Goal: Transaction & Acquisition: Purchase product/service

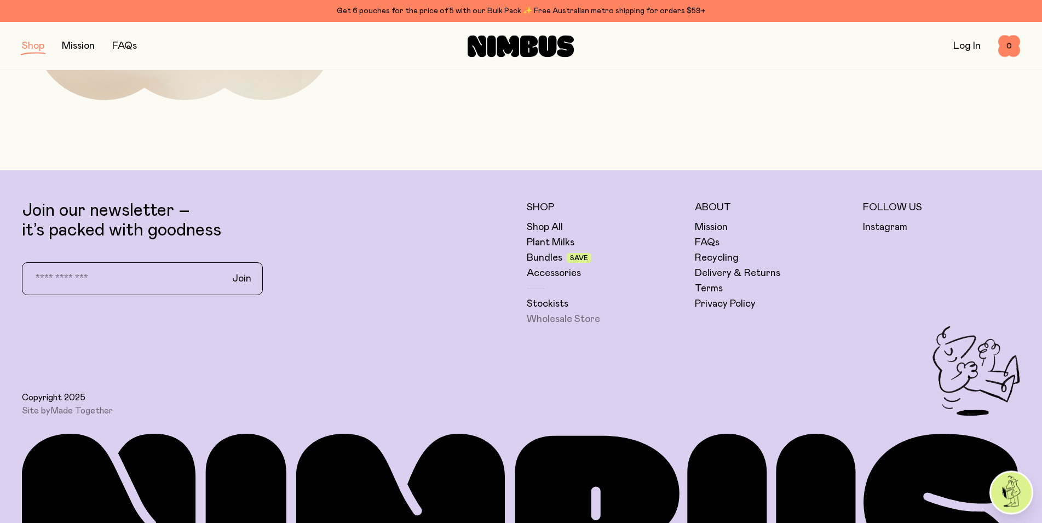
scroll to position [729, 0]
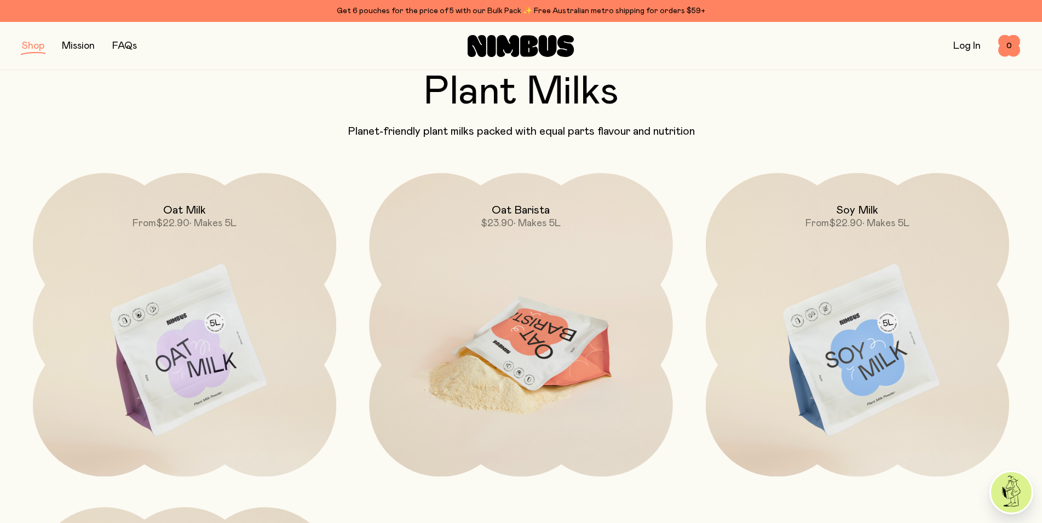
scroll to position [0, 0]
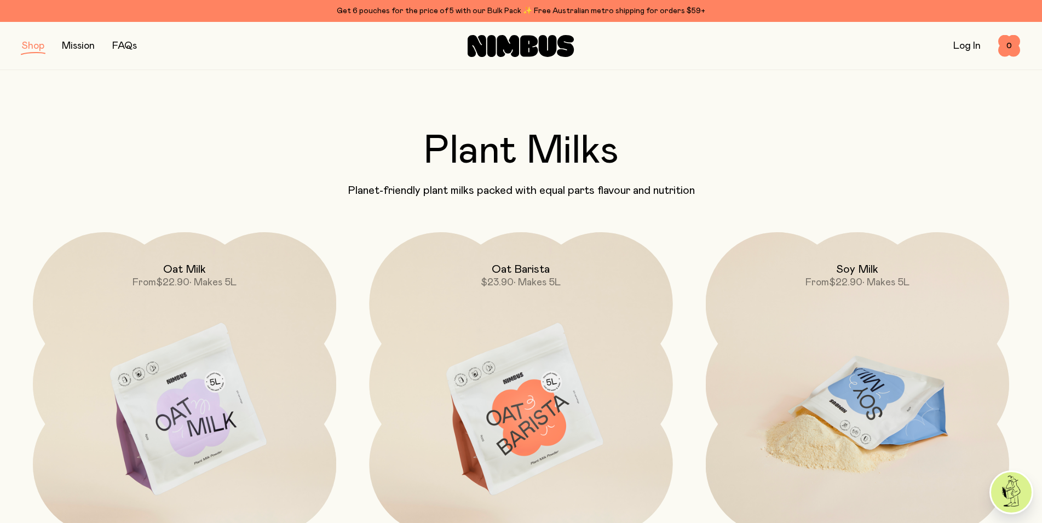
click at [875, 371] on img at bounding box center [857, 410] width 303 height 356
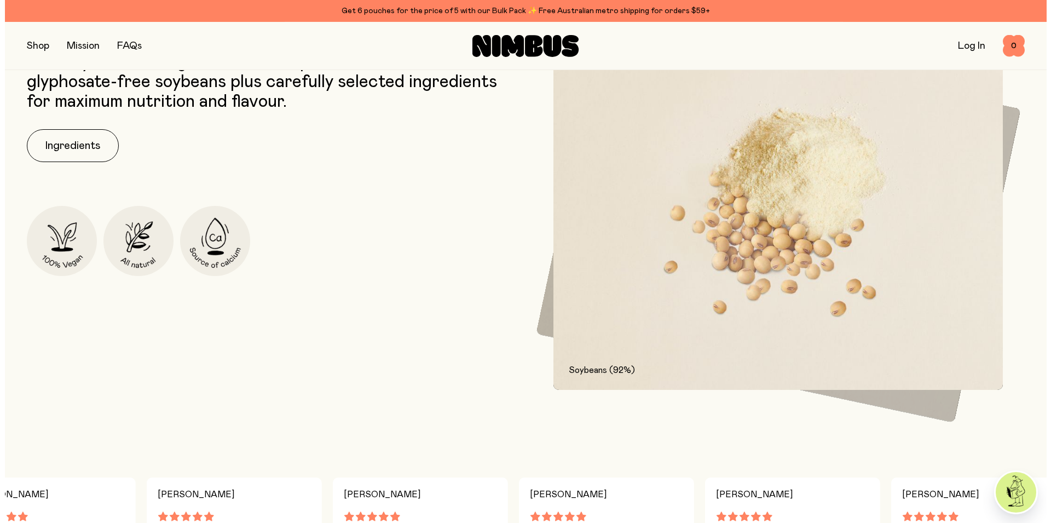
scroll to position [558, 0]
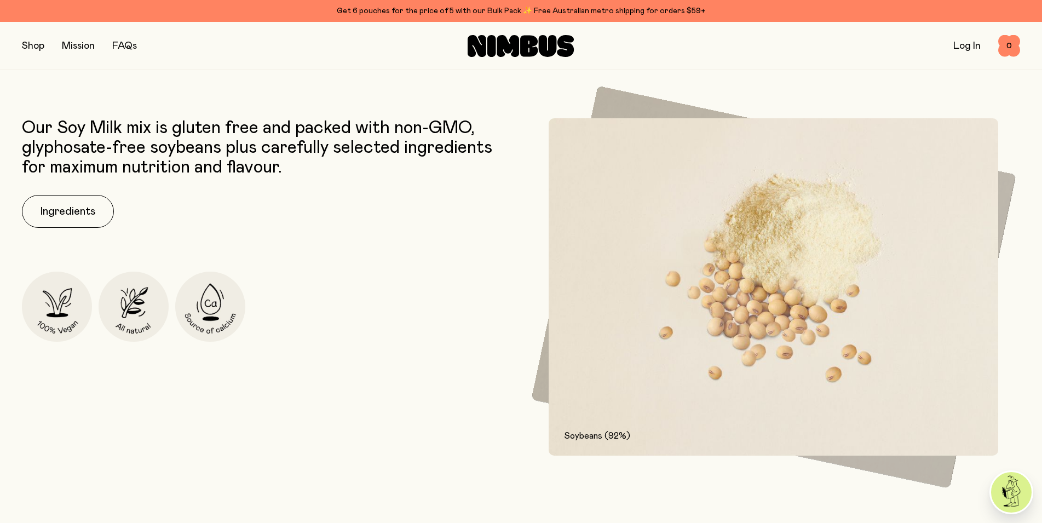
click at [126, 44] on link "FAQs" at bounding box center [124, 46] width 25 height 10
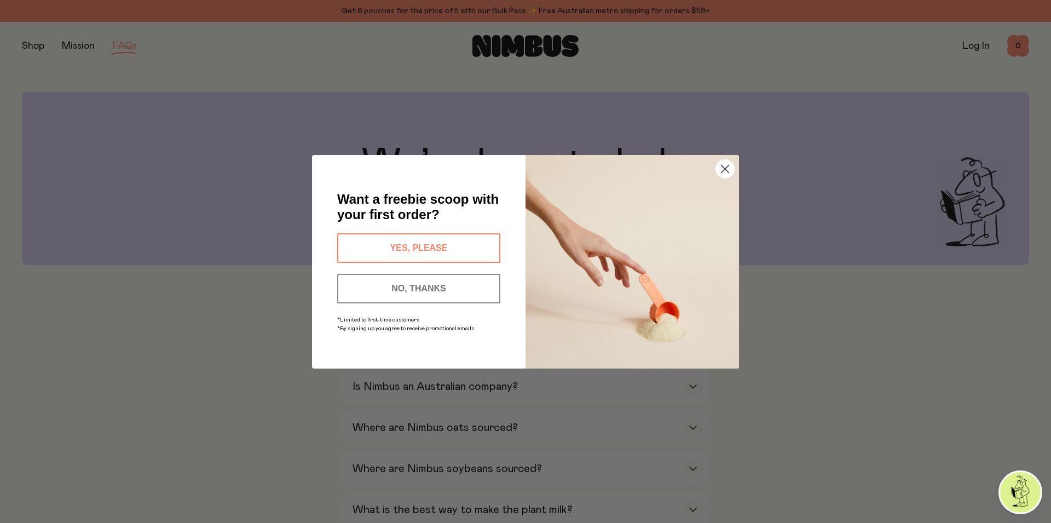
click at [726, 171] on circle "Close dialog" at bounding box center [725, 168] width 18 height 18
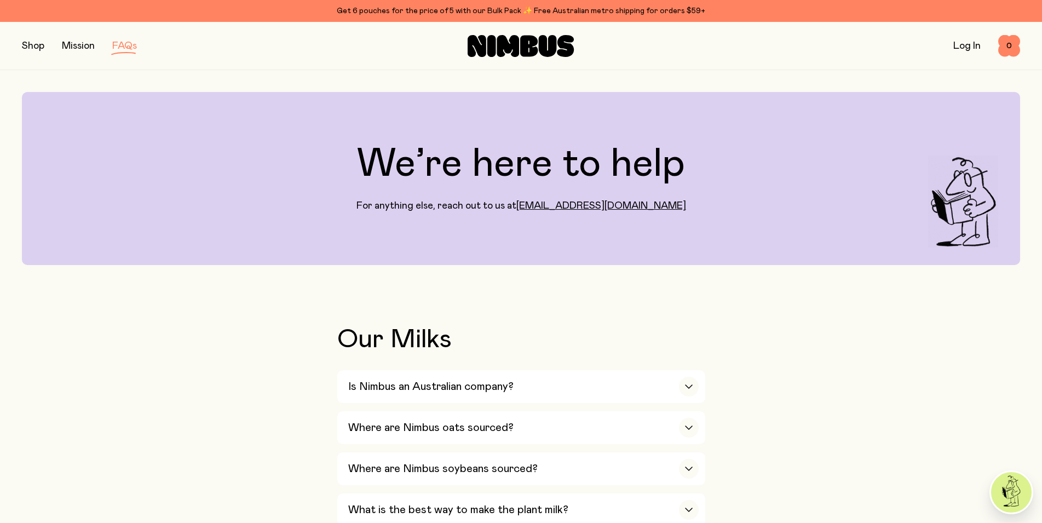
scroll to position [112, 0]
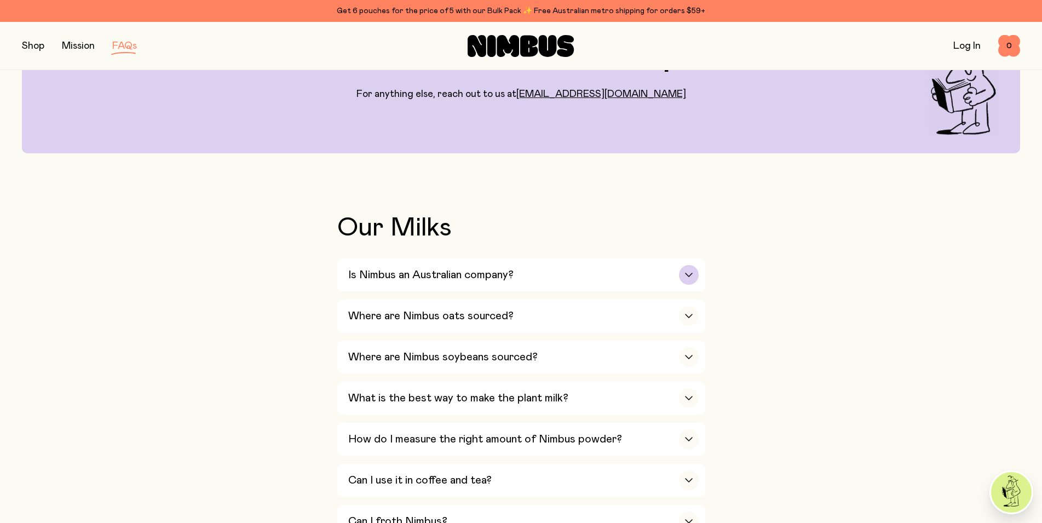
click at [504, 274] on h3 "Is Nimbus an Australian company?" at bounding box center [430, 274] width 165 height 13
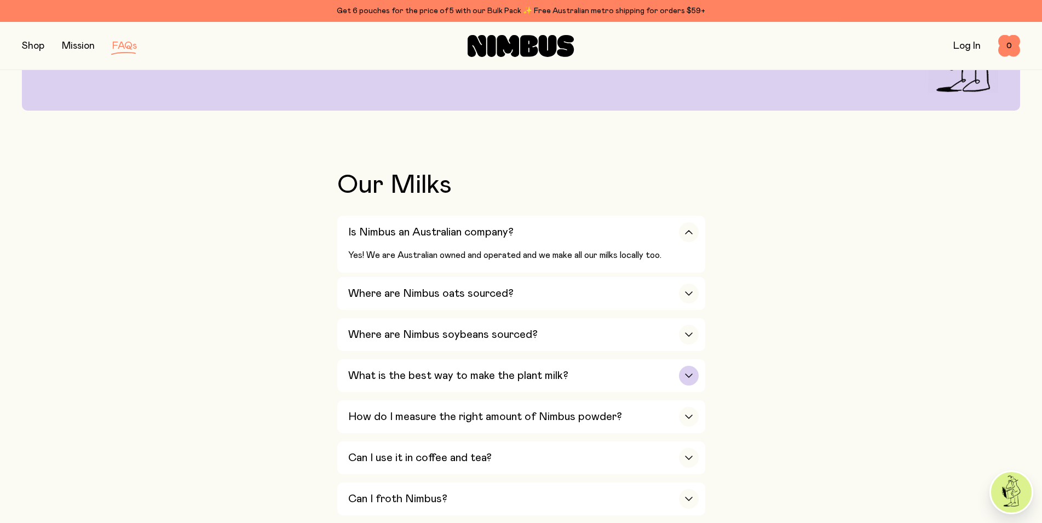
scroll to position [167, 0]
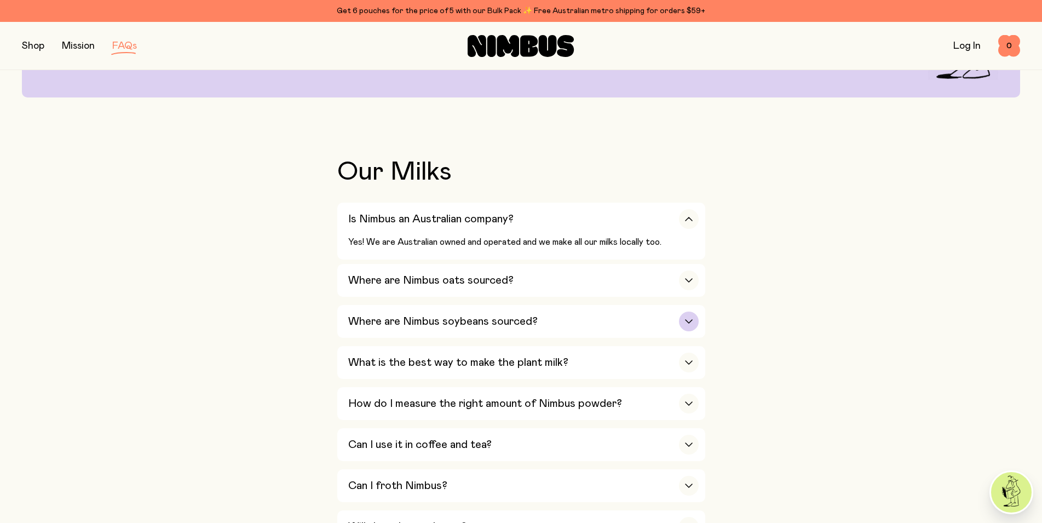
click at [479, 321] on h3 "Where are Nimbus soybeans sourced?" at bounding box center [442, 321] width 189 height 13
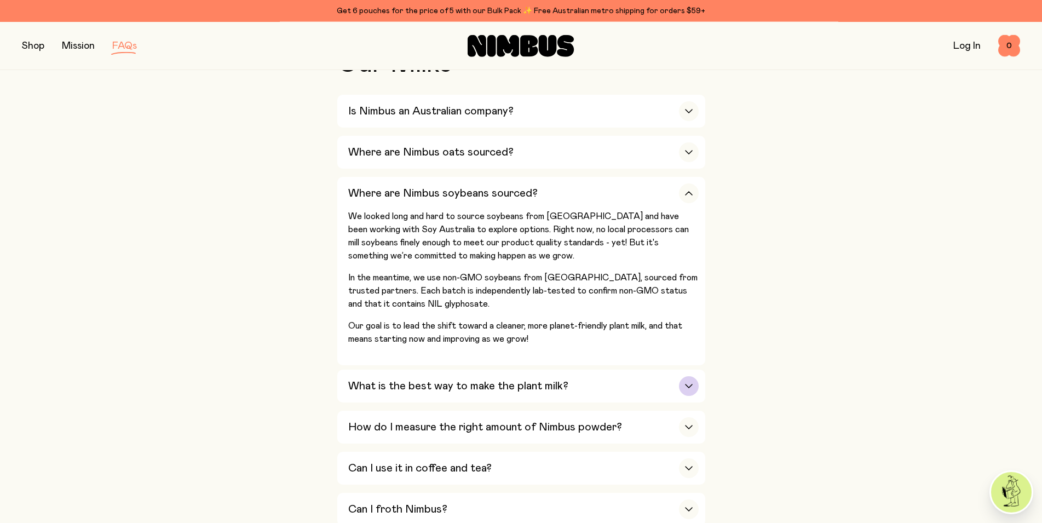
scroll to position [279, 0]
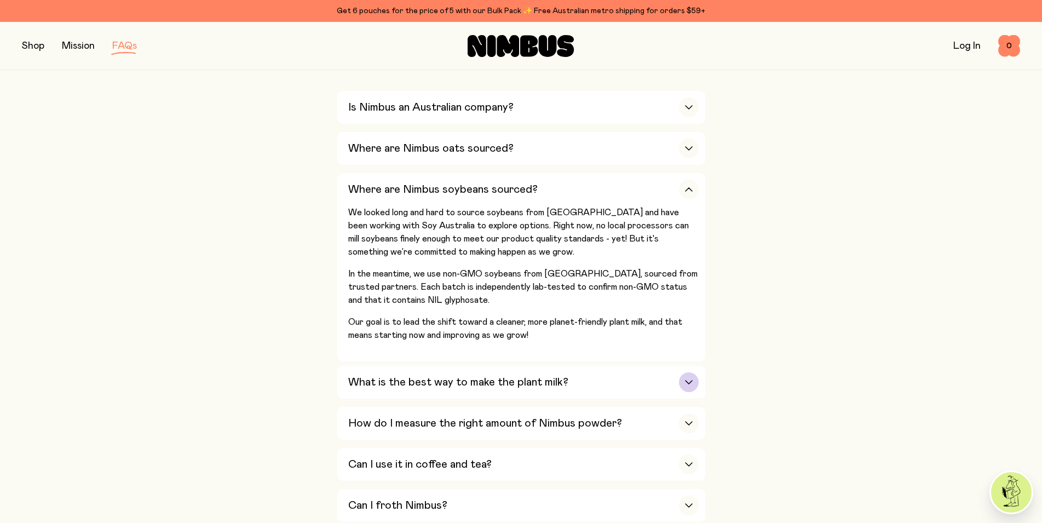
click at [464, 383] on h3 "What is the best way to make the plant milk?" at bounding box center [458, 381] width 220 height 13
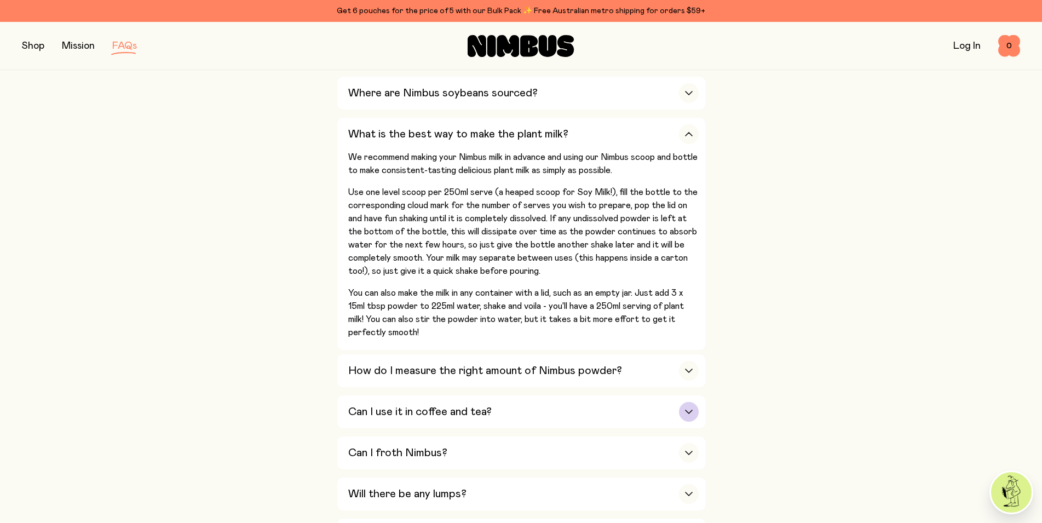
scroll to position [391, 0]
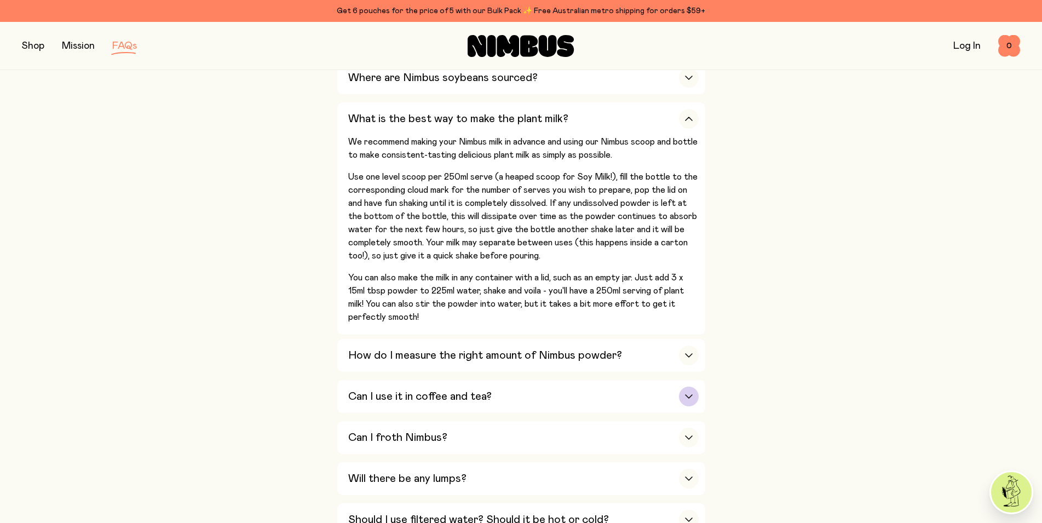
click at [459, 392] on h3 "Can I use it in coffee and tea?" at bounding box center [419, 396] width 143 height 13
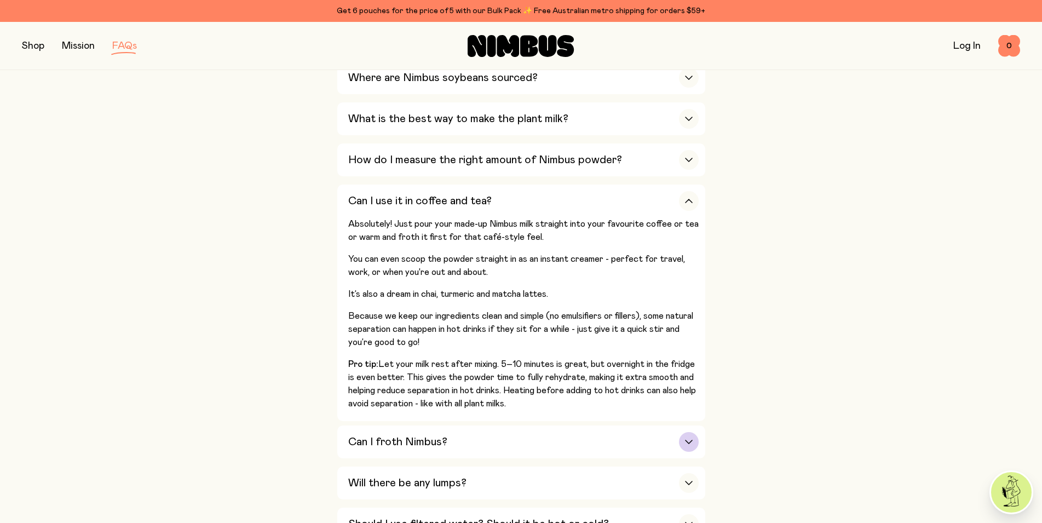
click at [408, 440] on h3 "Can I froth Nimbus?" at bounding box center [397, 441] width 99 height 13
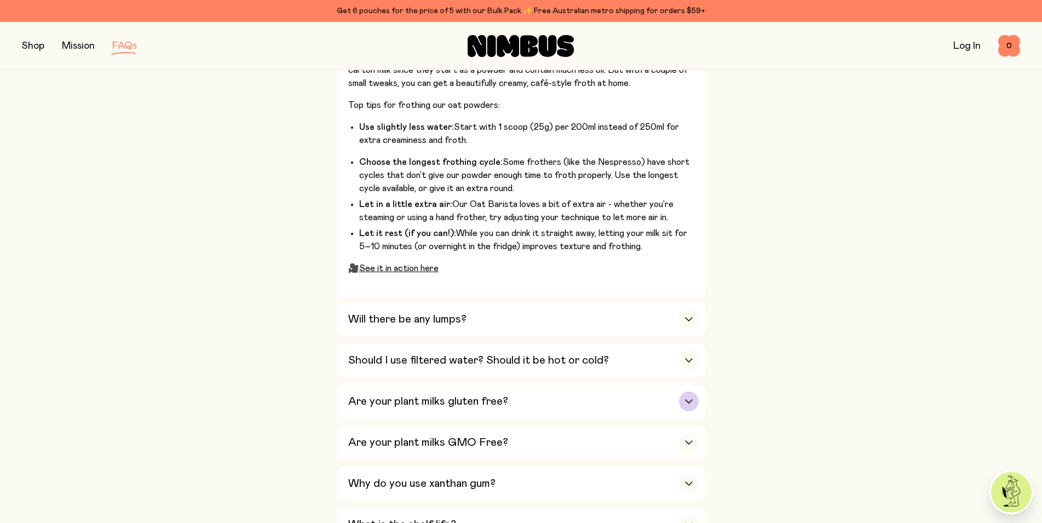
scroll to position [670, 0]
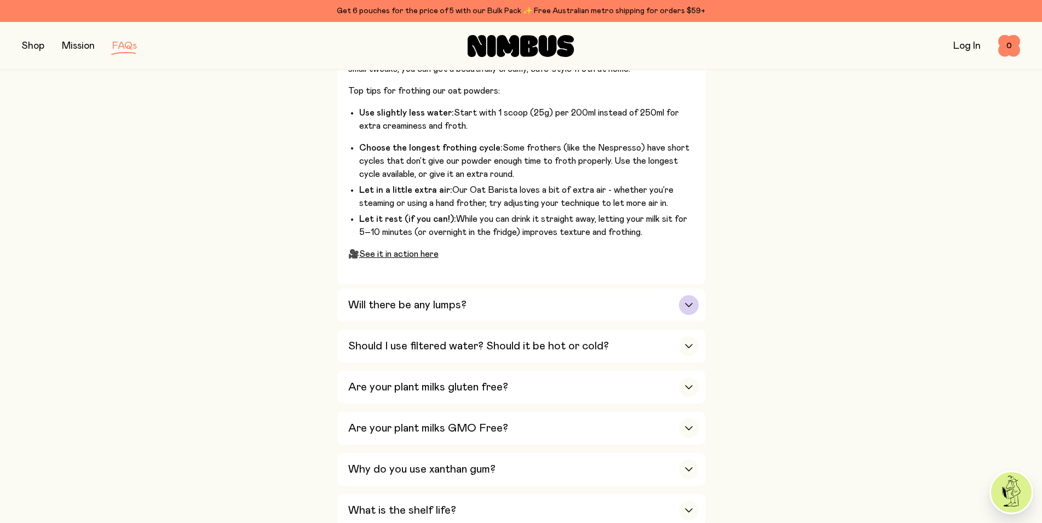
click at [382, 303] on h3 "Will there be any lumps?" at bounding box center [407, 304] width 118 height 13
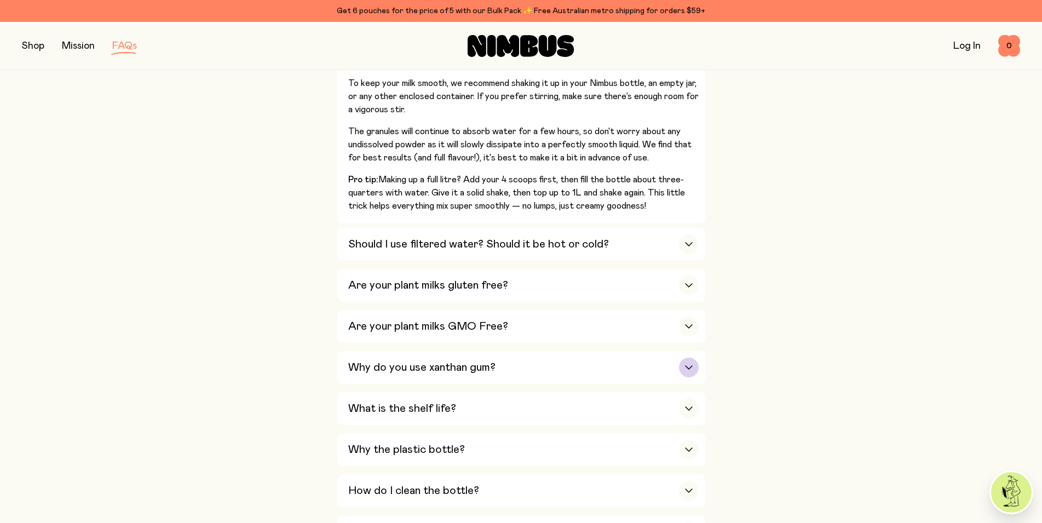
scroll to position [558, 0]
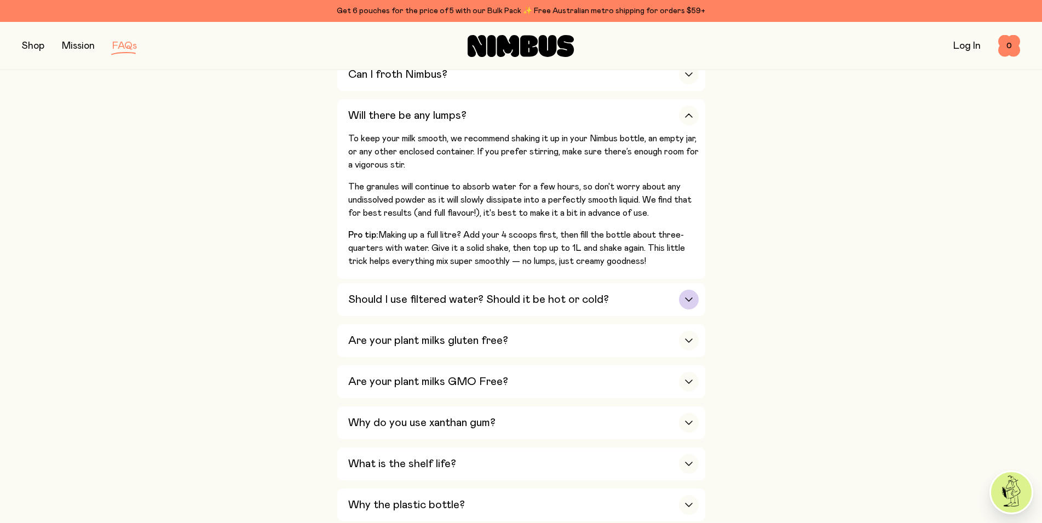
click at [494, 297] on h3 "Should I use filtered water? Should it be hot or cold?" at bounding box center [478, 299] width 261 height 13
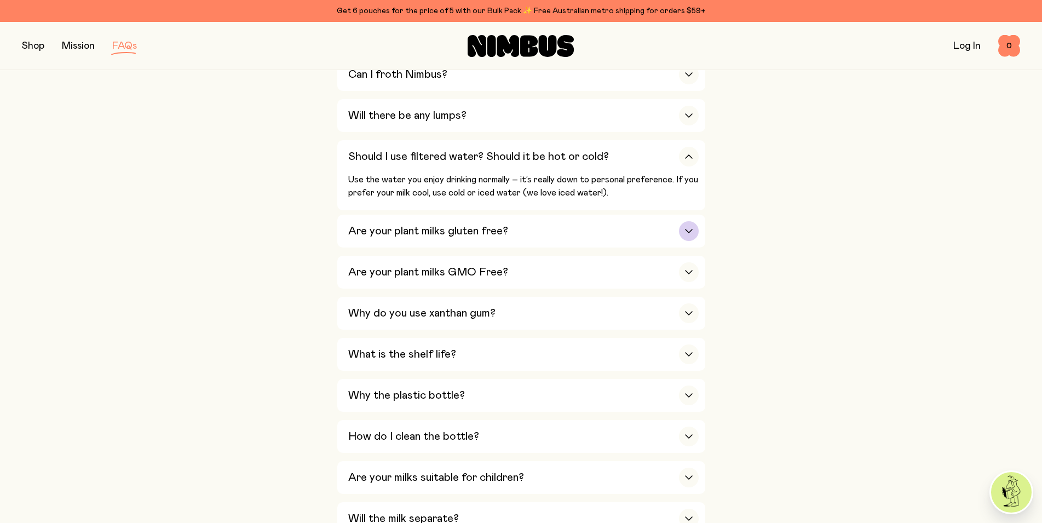
click at [686, 231] on div "button" at bounding box center [689, 231] width 20 height 20
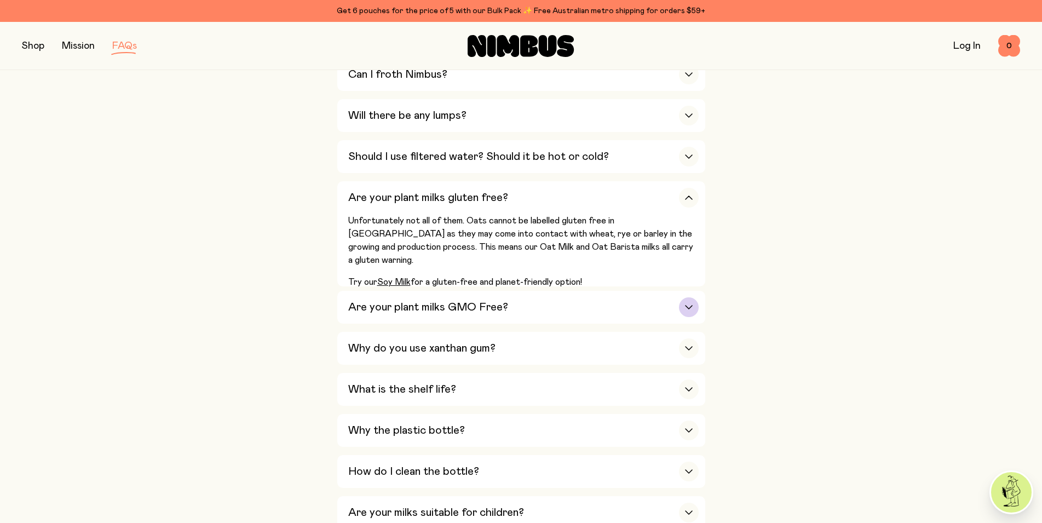
click at [438, 301] on h3 "Are your plant milks GMO Free?" at bounding box center [428, 307] width 160 height 13
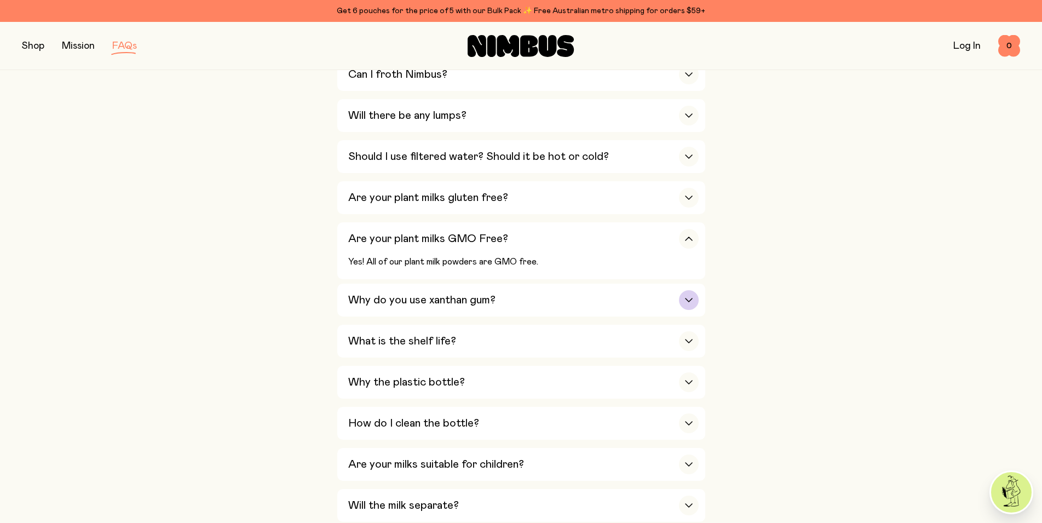
click at [386, 296] on h3 "Why do you use xanthan gum?" at bounding box center [421, 299] width 147 height 13
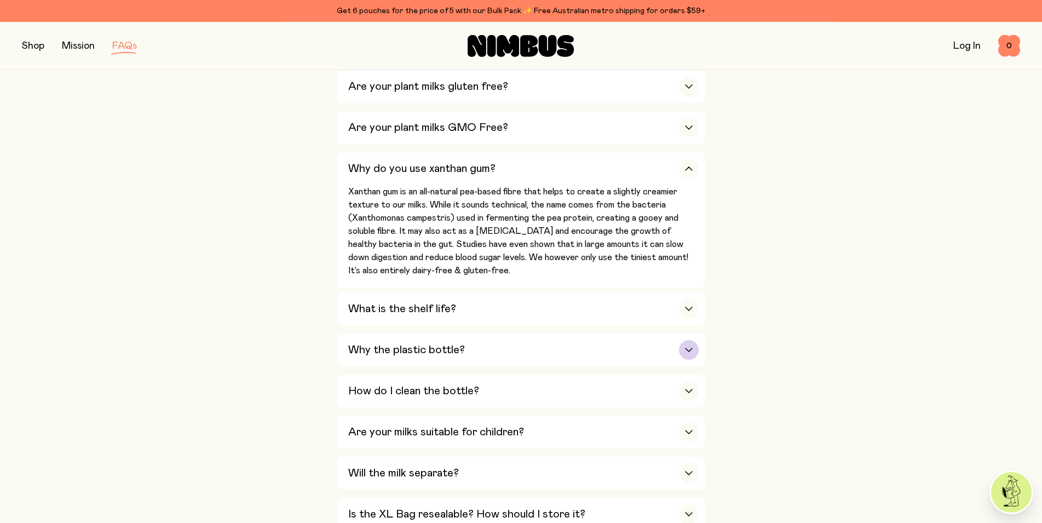
scroll to position [670, 0]
click at [429, 303] on h3 "What is the shelf life?" at bounding box center [402, 308] width 108 height 13
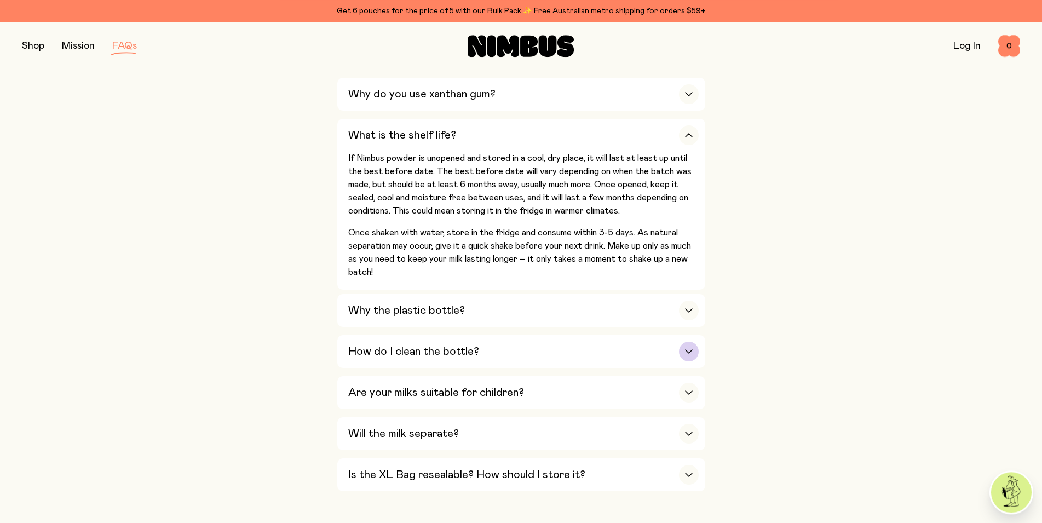
scroll to position [782, 0]
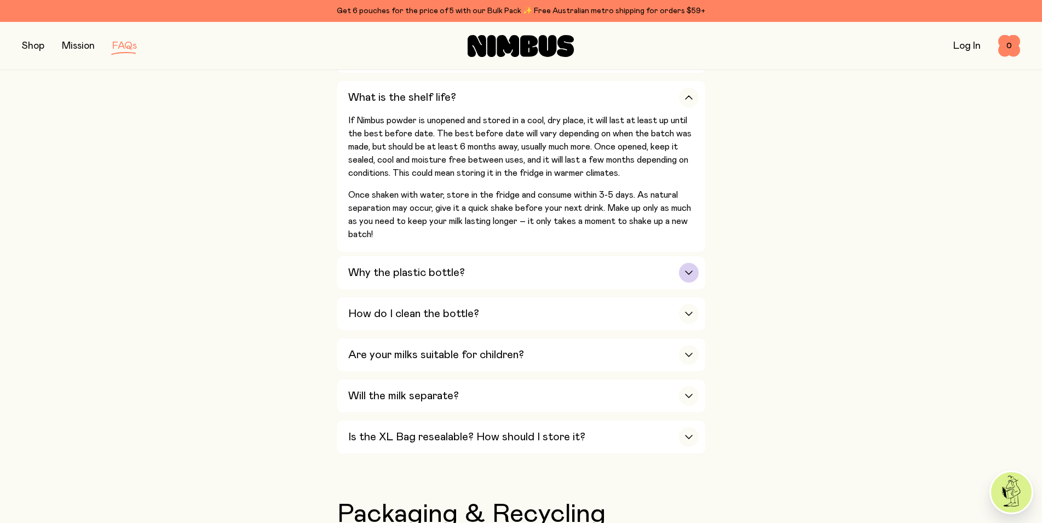
click at [417, 266] on h3 "Why the plastic bottle?" at bounding box center [406, 272] width 117 height 13
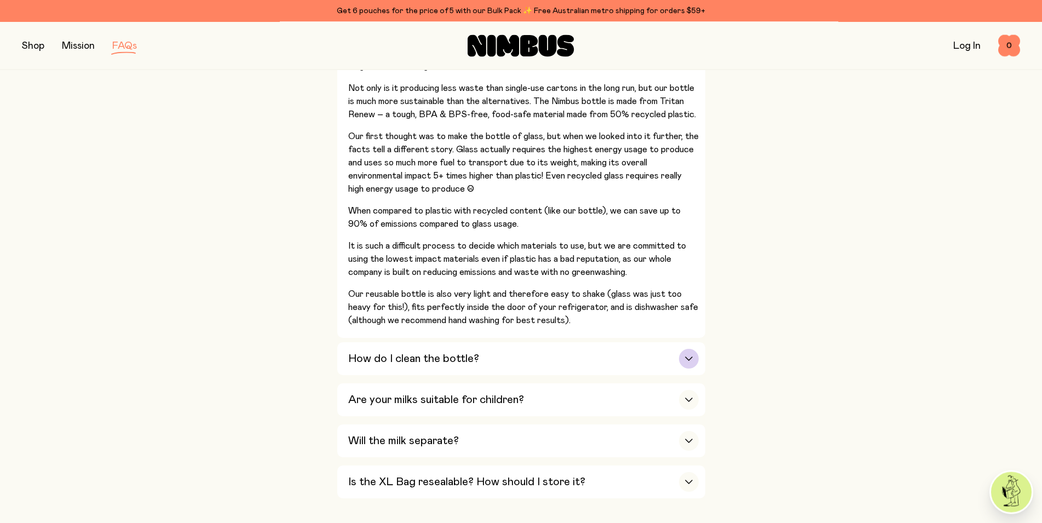
scroll to position [893, 0]
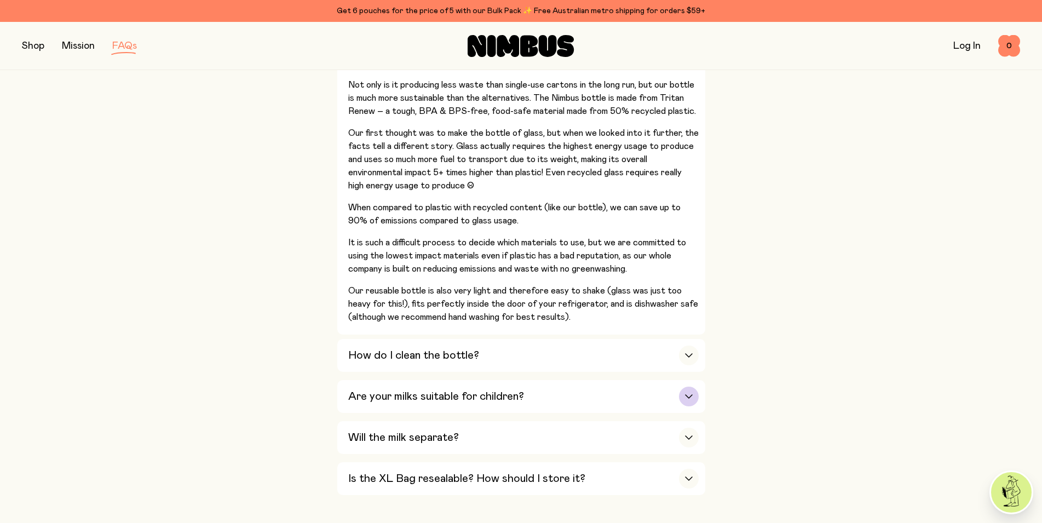
click at [431, 390] on h3 "Are your milks suitable for children?" at bounding box center [436, 396] width 176 height 13
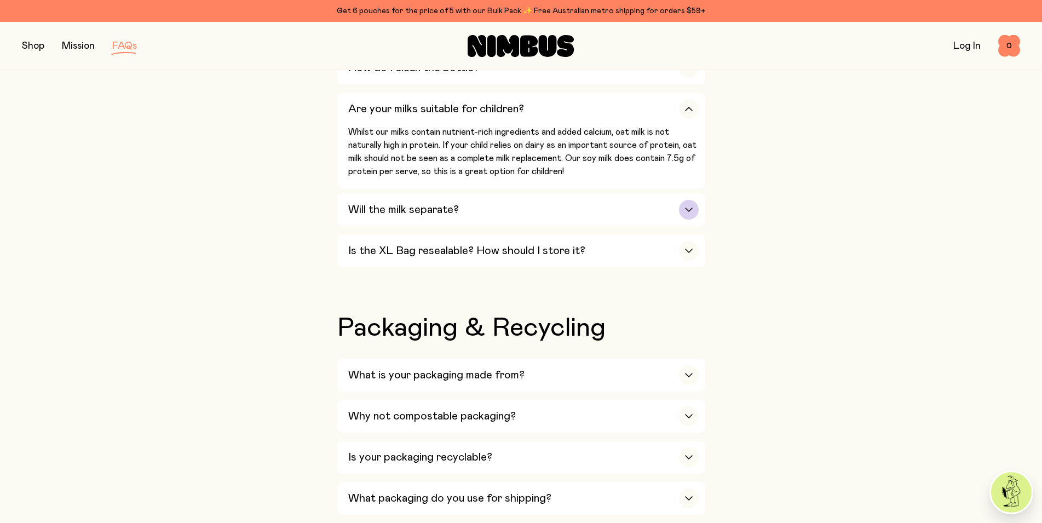
click at [415, 203] on h3 "Will the milk separate?" at bounding box center [403, 209] width 111 height 13
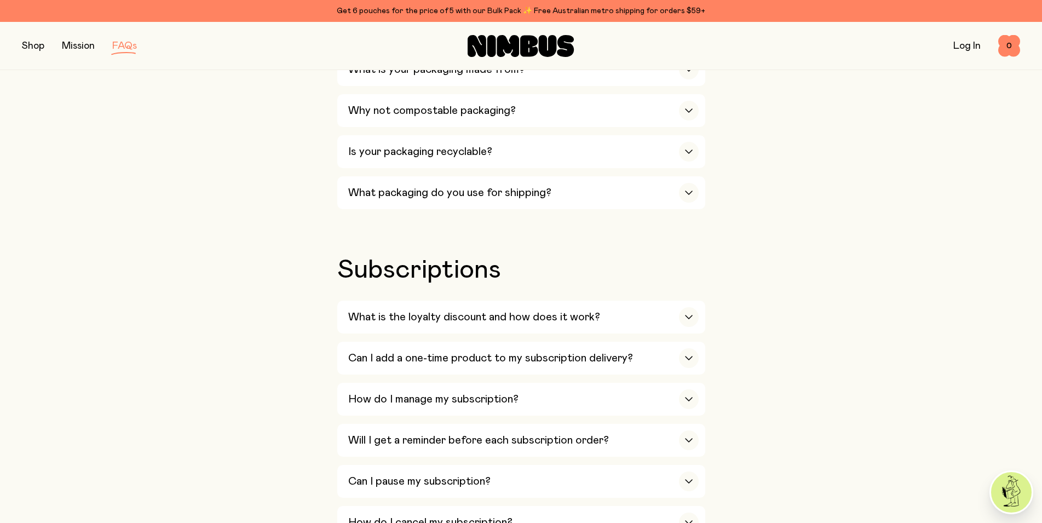
scroll to position [1284, 0]
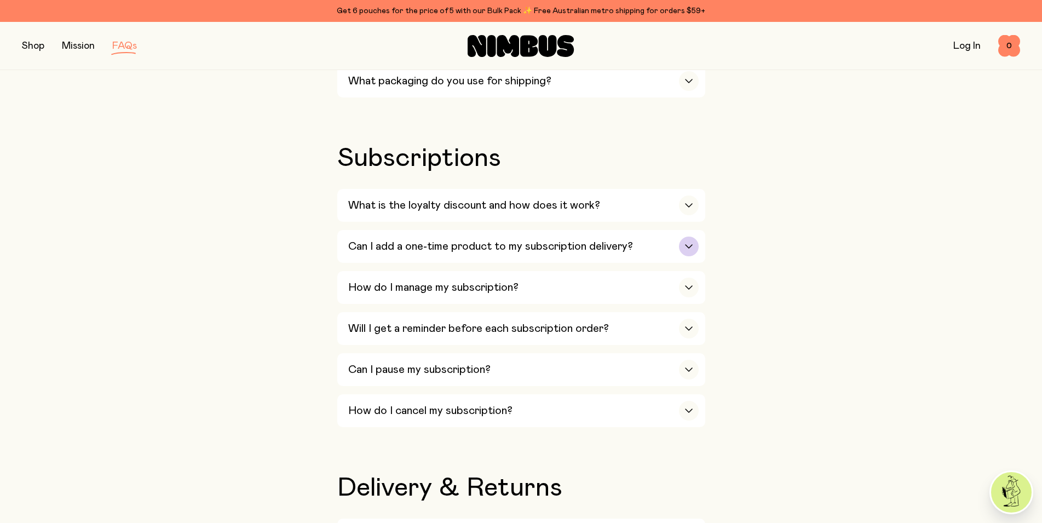
click at [504, 240] on h3 "Can I add a one-time product to my subscription delivery?" at bounding box center [490, 246] width 285 height 13
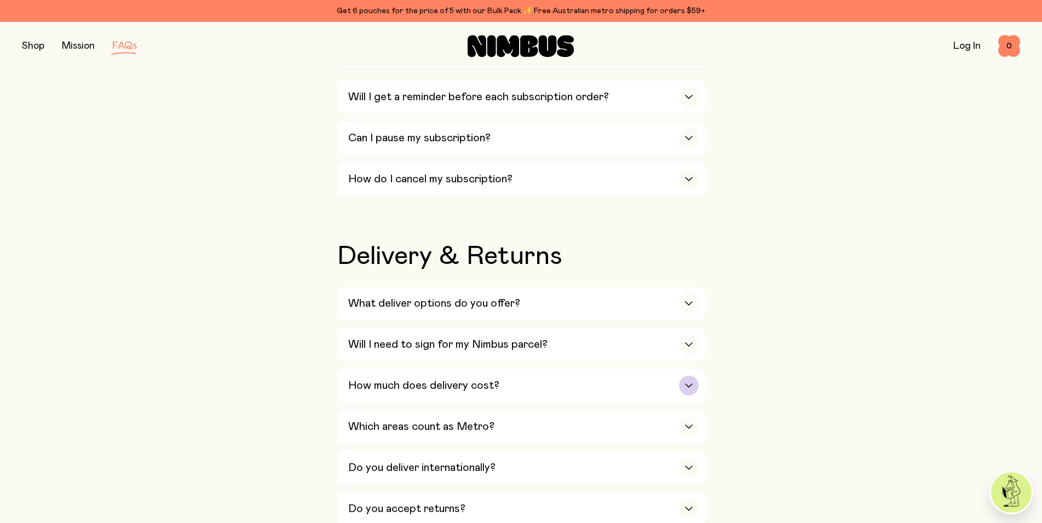
scroll to position [1675, 0]
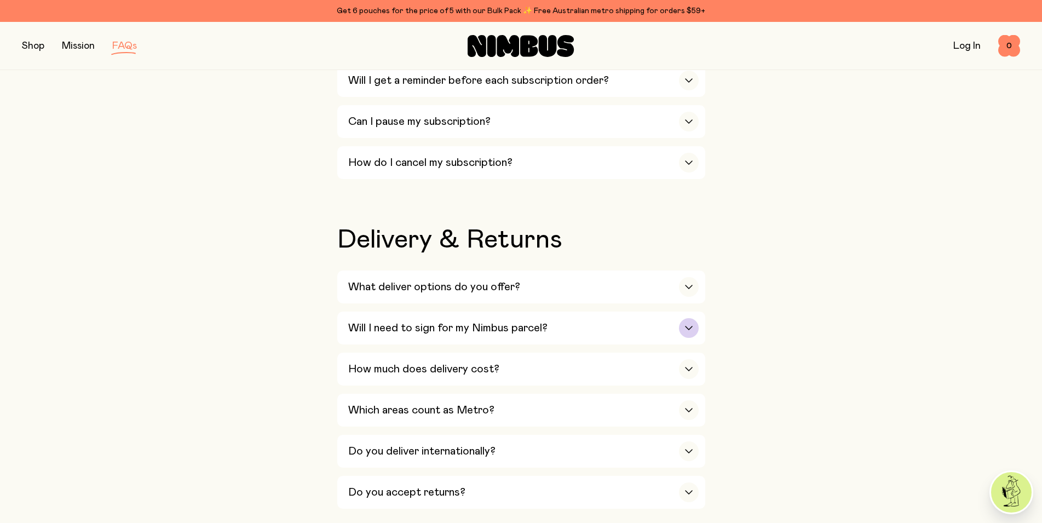
click at [417, 321] on h3 "Will I need to sign for my Nimbus parcel?" at bounding box center [447, 327] width 199 height 13
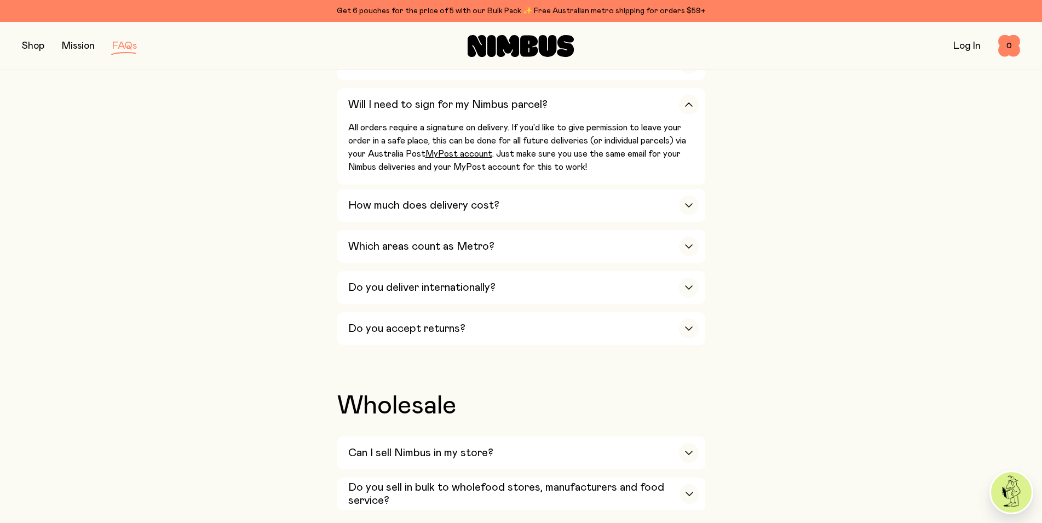
scroll to position [2010, 0]
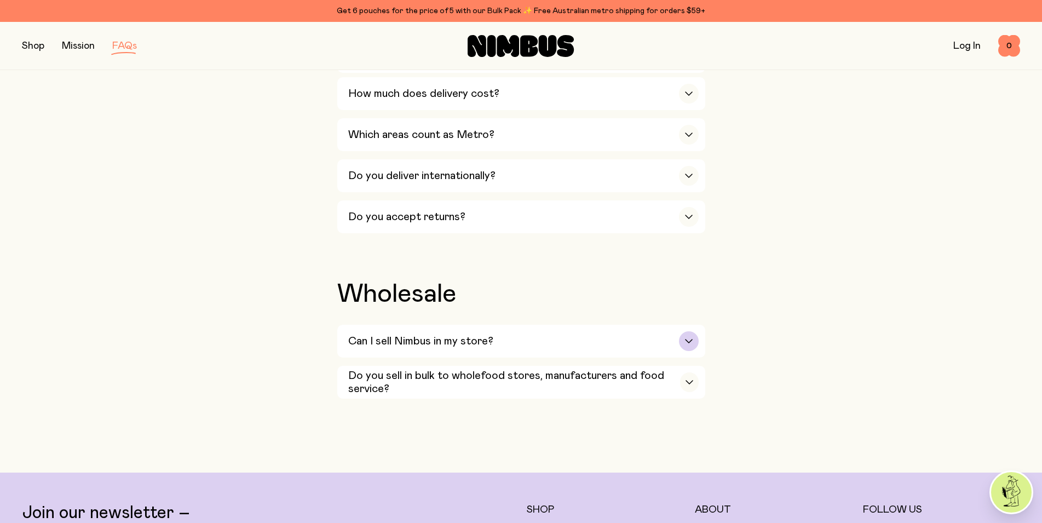
click at [386, 334] on h3 "Can I sell Nimbus in my store?" at bounding box center [420, 340] width 145 height 13
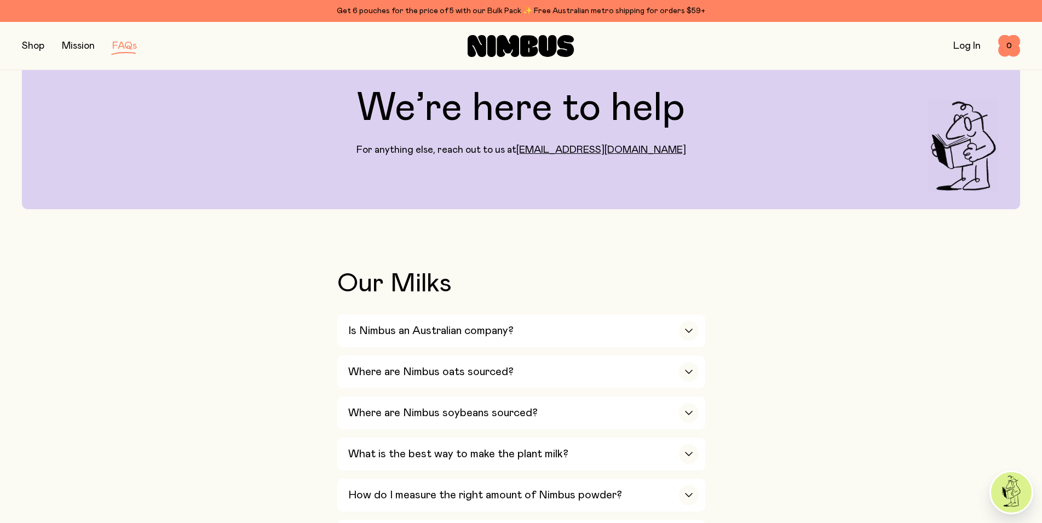
scroll to position [0, 0]
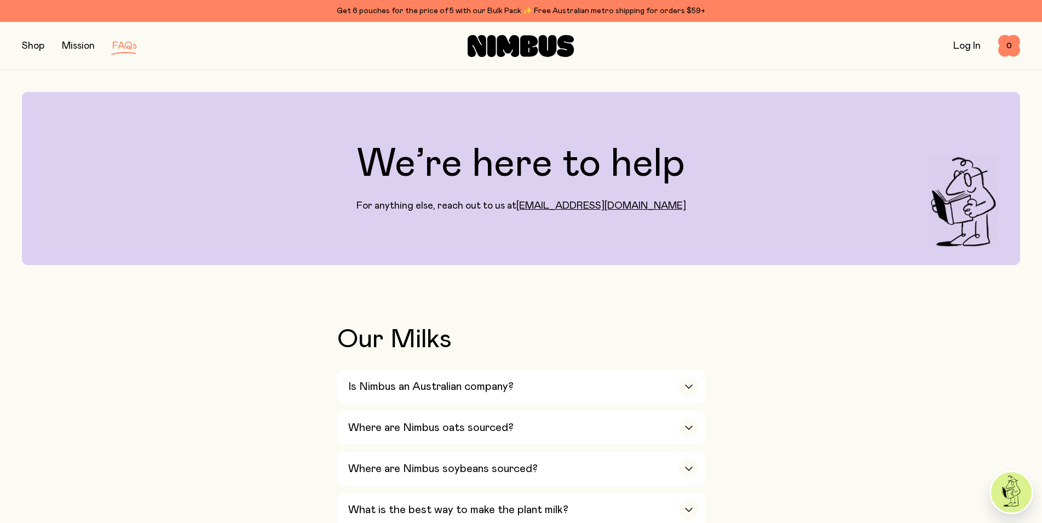
click at [27, 44] on button "button" at bounding box center [33, 45] width 22 height 15
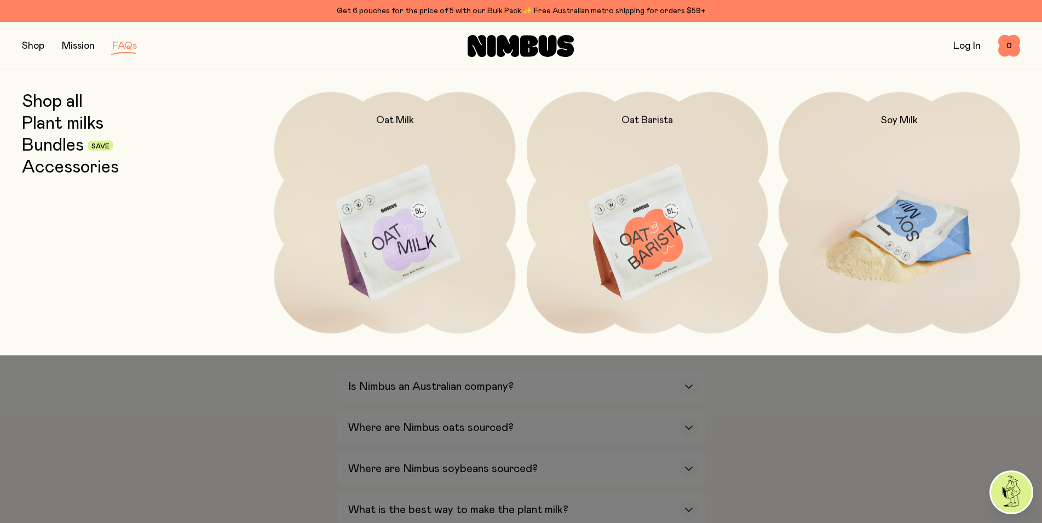
click at [920, 235] on img at bounding box center [898, 234] width 241 height 284
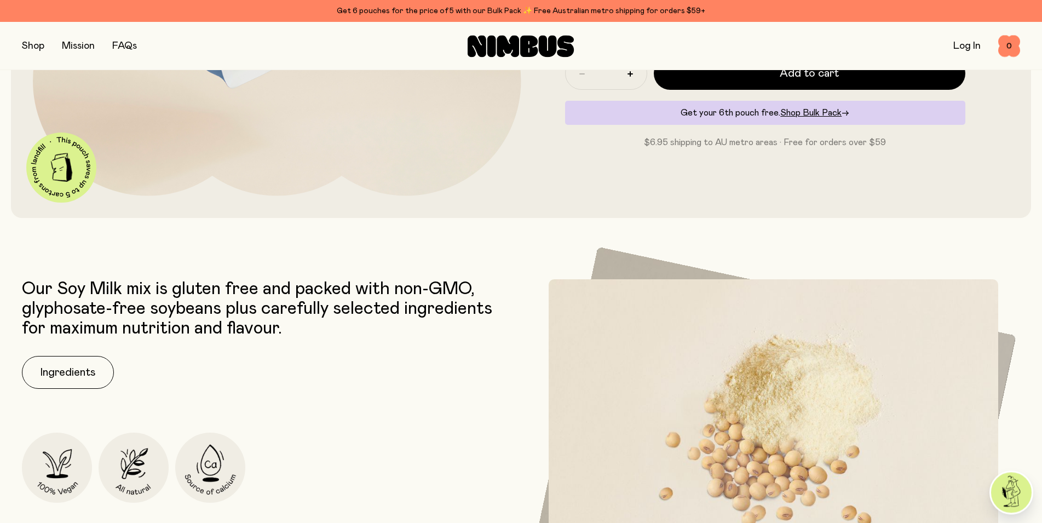
scroll to position [447, 0]
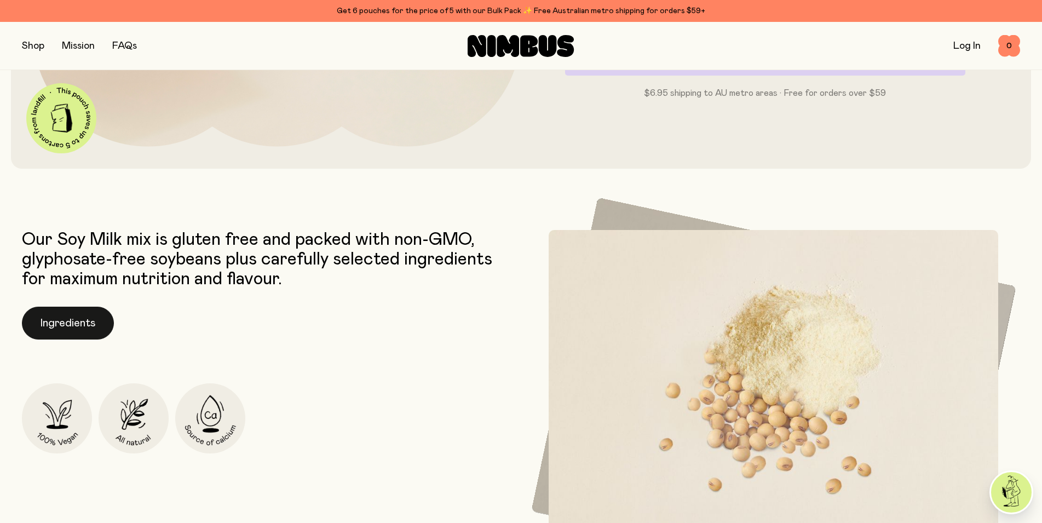
click at [62, 325] on button "Ingredients" at bounding box center [68, 323] width 92 height 33
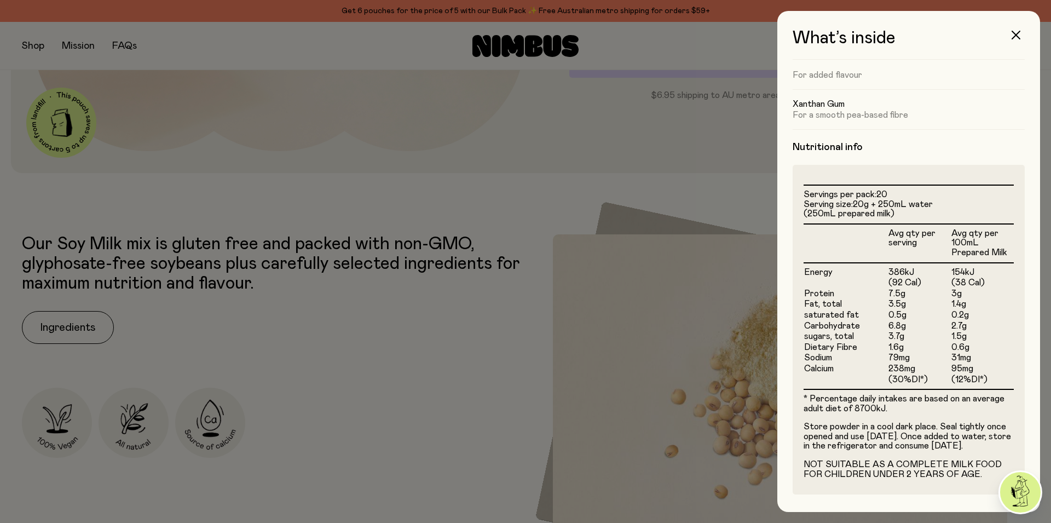
scroll to position [186, 0]
click at [445, 396] on div at bounding box center [525, 261] width 1051 height 523
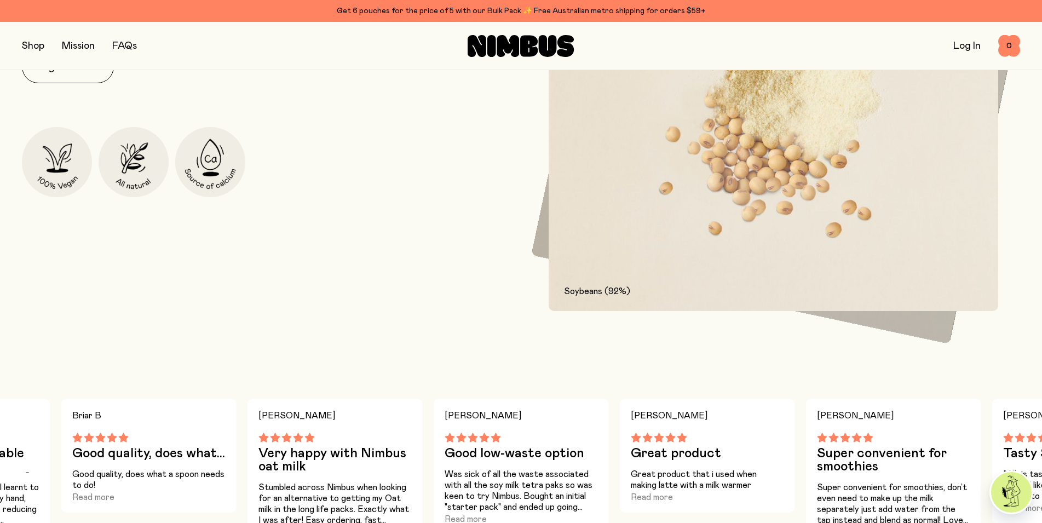
scroll to position [726, 0]
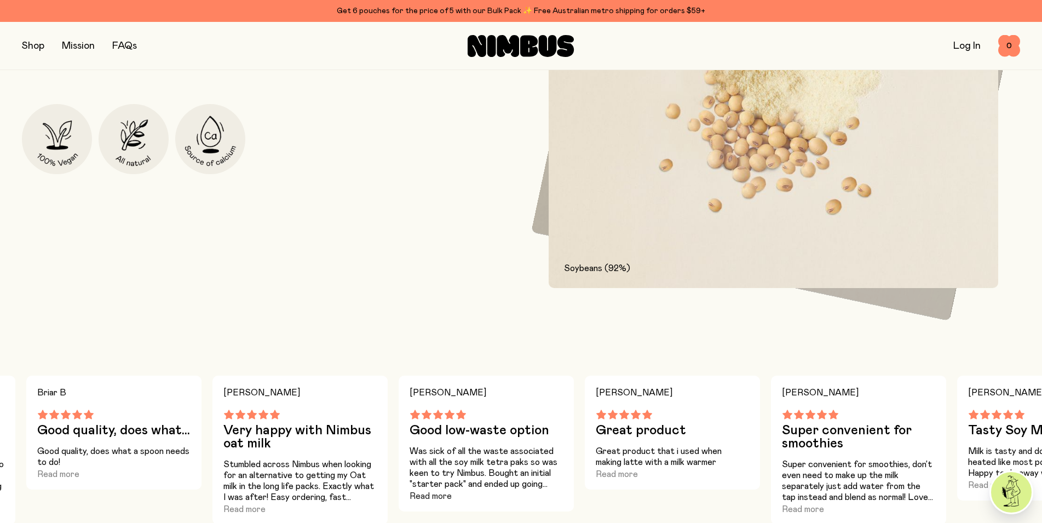
click at [432, 496] on button "Read more" at bounding box center [430, 495] width 42 height 13
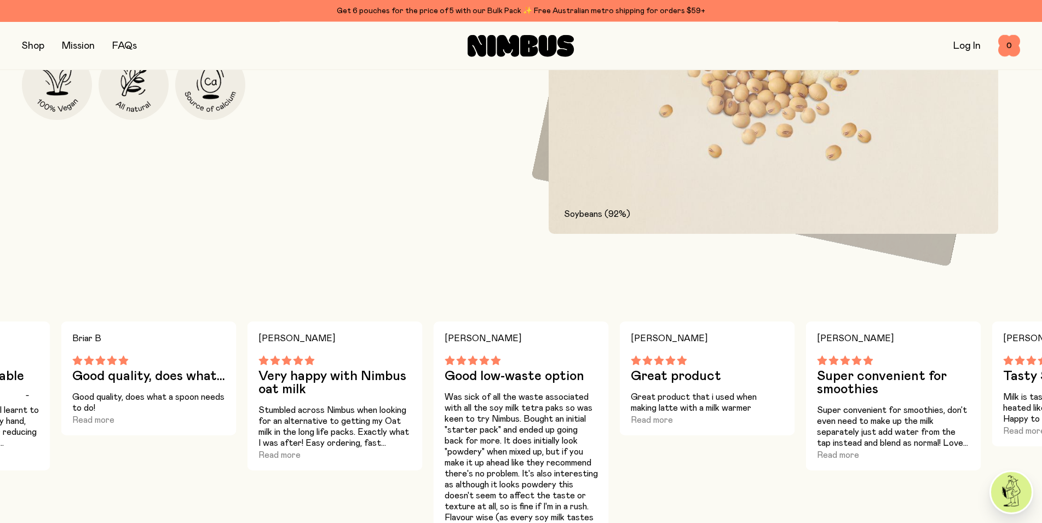
scroll to position [837, 0]
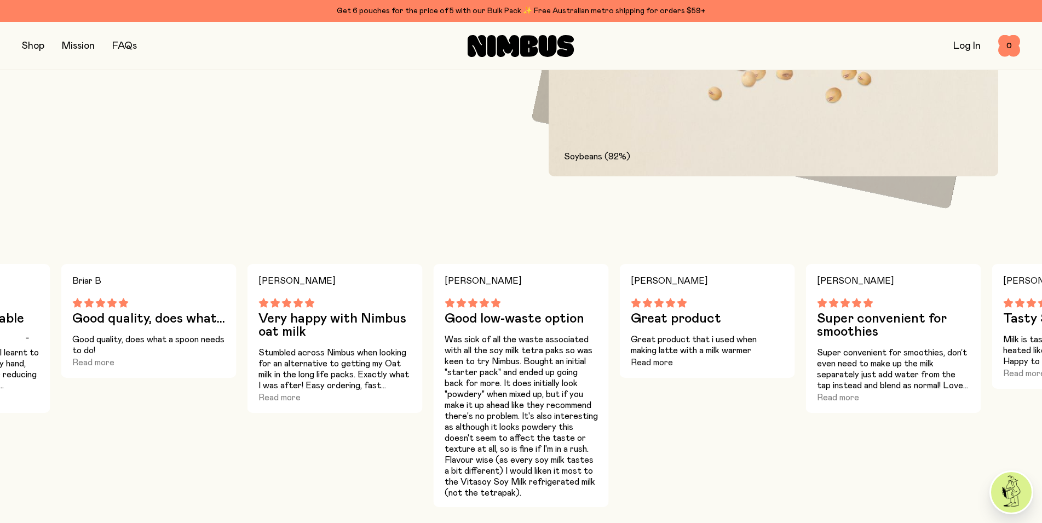
click at [644, 364] on button "Read more" at bounding box center [652, 362] width 42 height 13
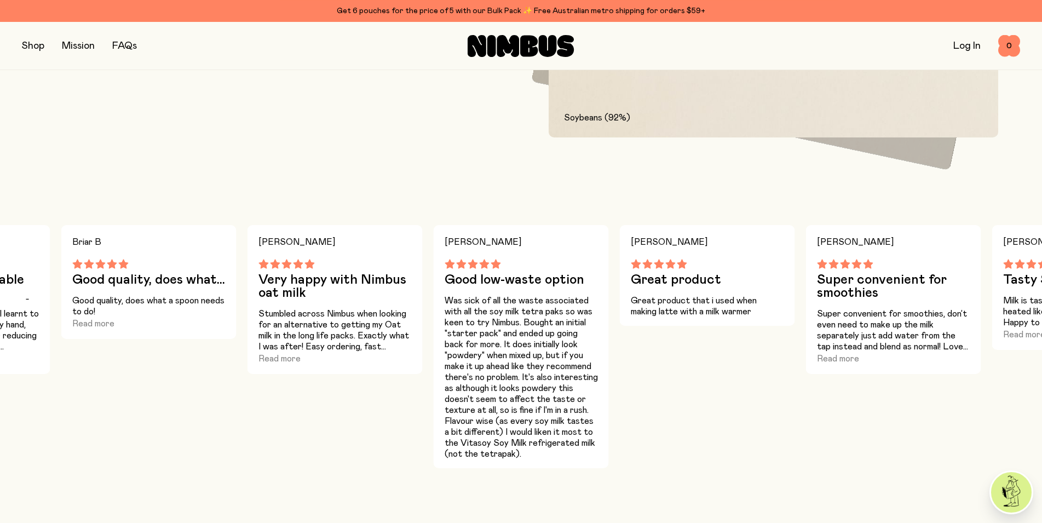
scroll to position [893, 0]
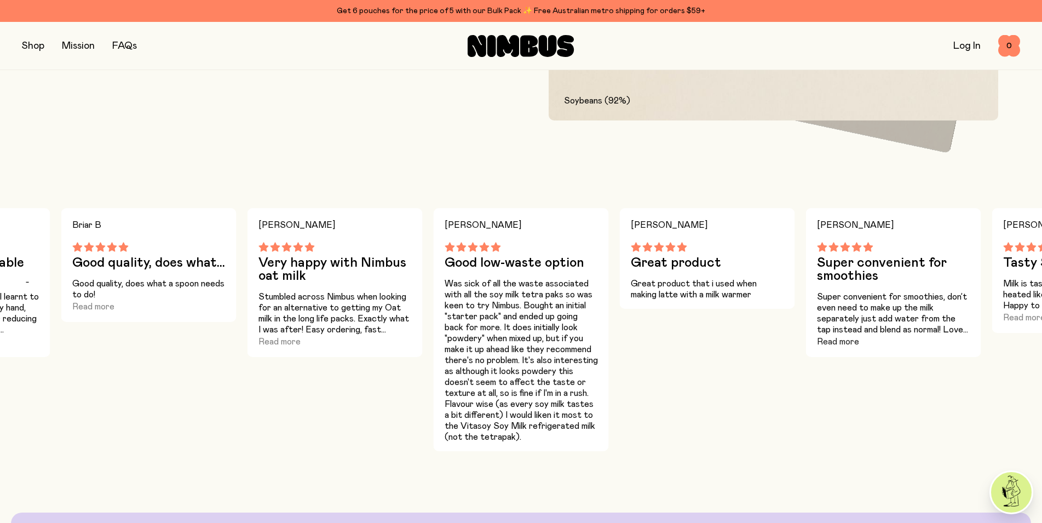
click at [845, 344] on button "Read more" at bounding box center [838, 341] width 42 height 13
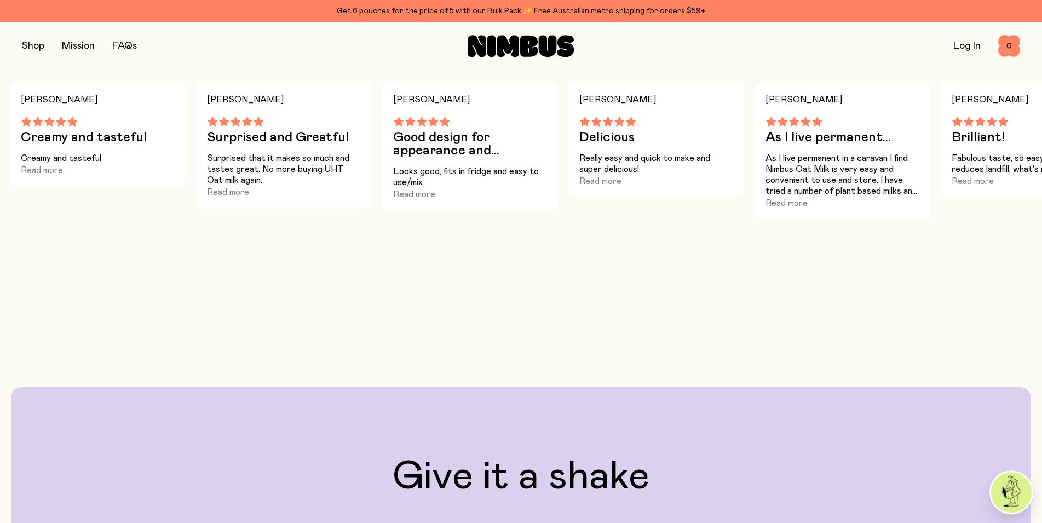
scroll to position [949, 0]
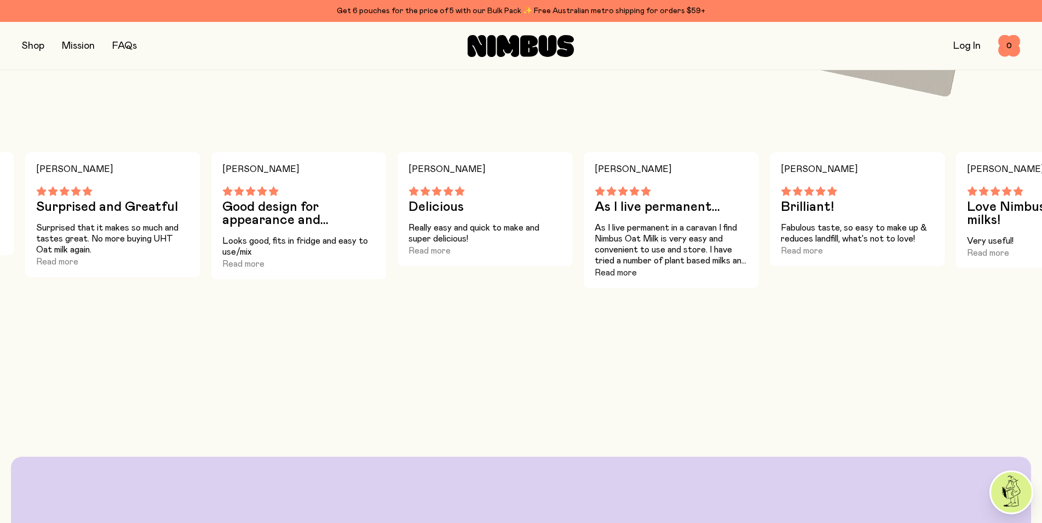
click at [606, 271] on button "Read more" at bounding box center [615, 272] width 42 height 13
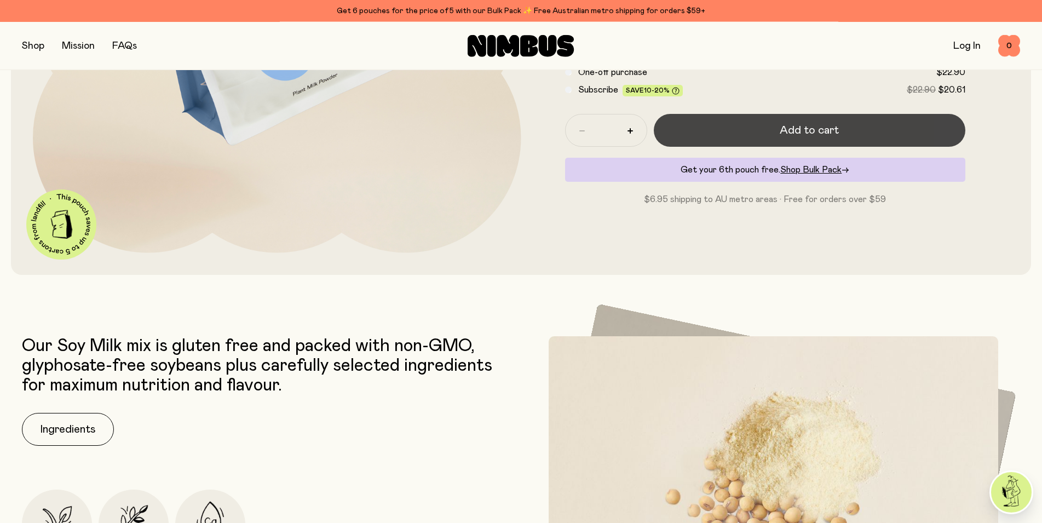
scroll to position [279, 0]
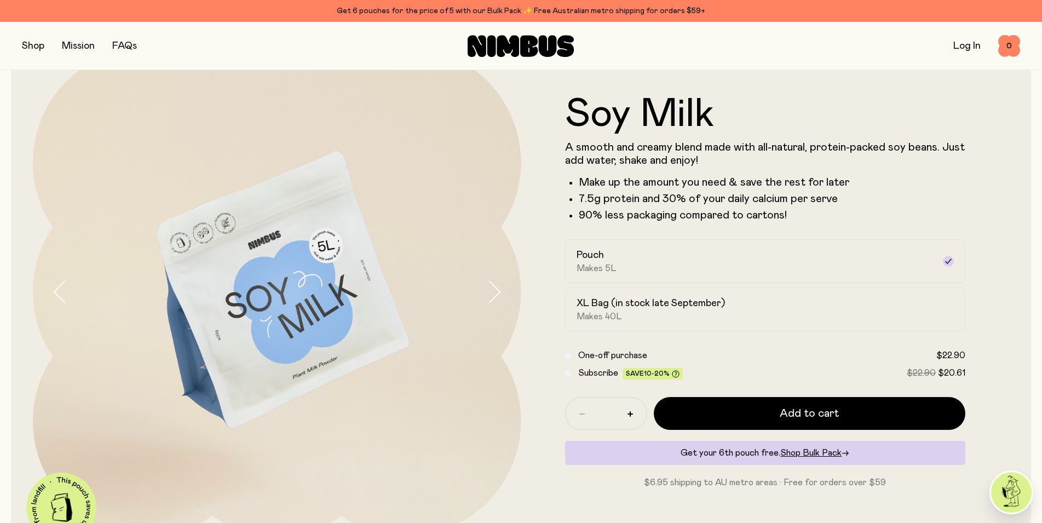
scroll to position [56, 0]
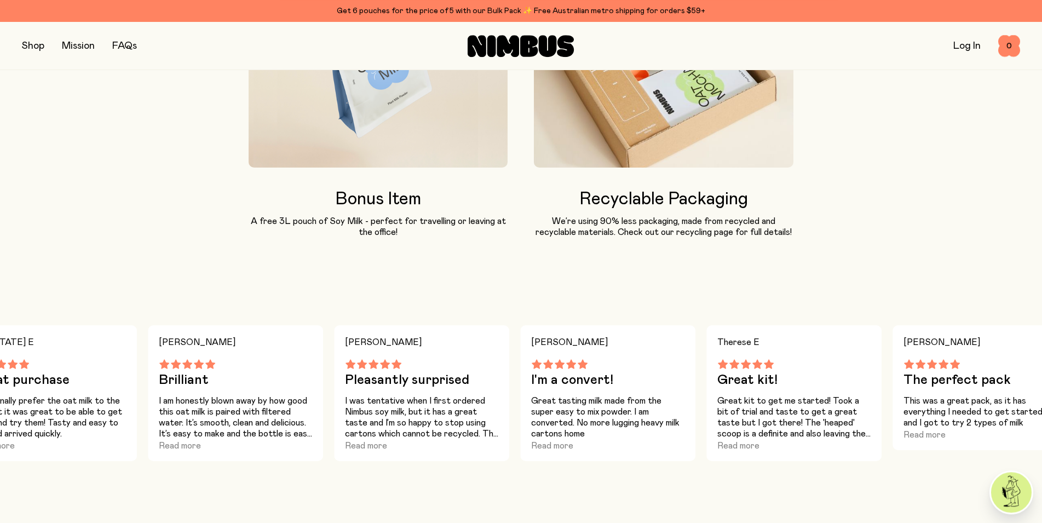
scroll to position [1117, 0]
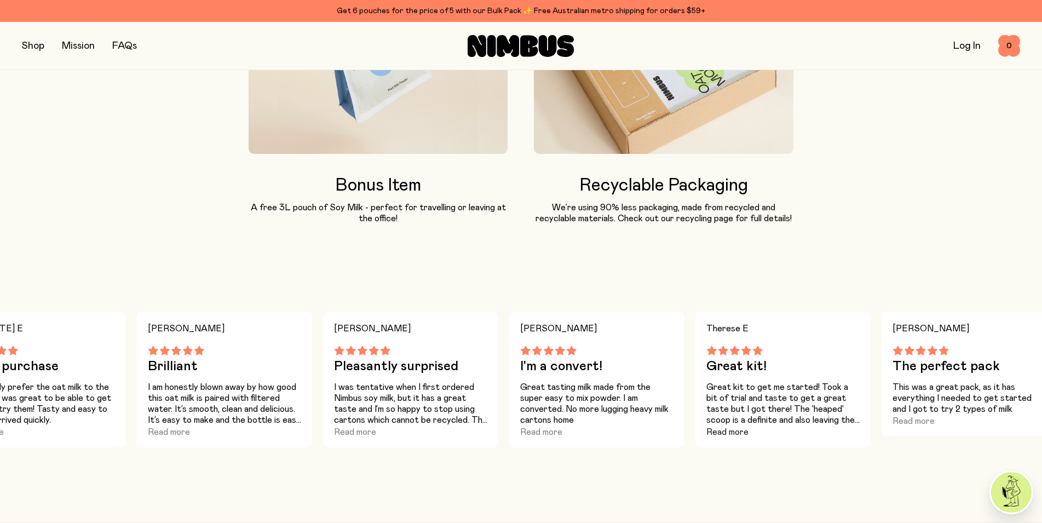
click at [727, 433] on button "Read more" at bounding box center [727, 431] width 42 height 13
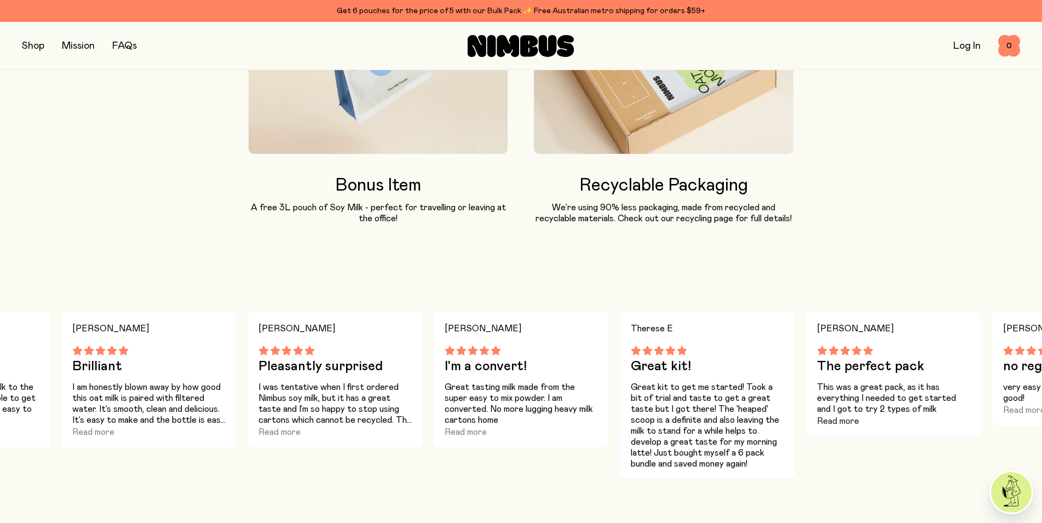
click at [839, 421] on button "Read more" at bounding box center [838, 420] width 42 height 13
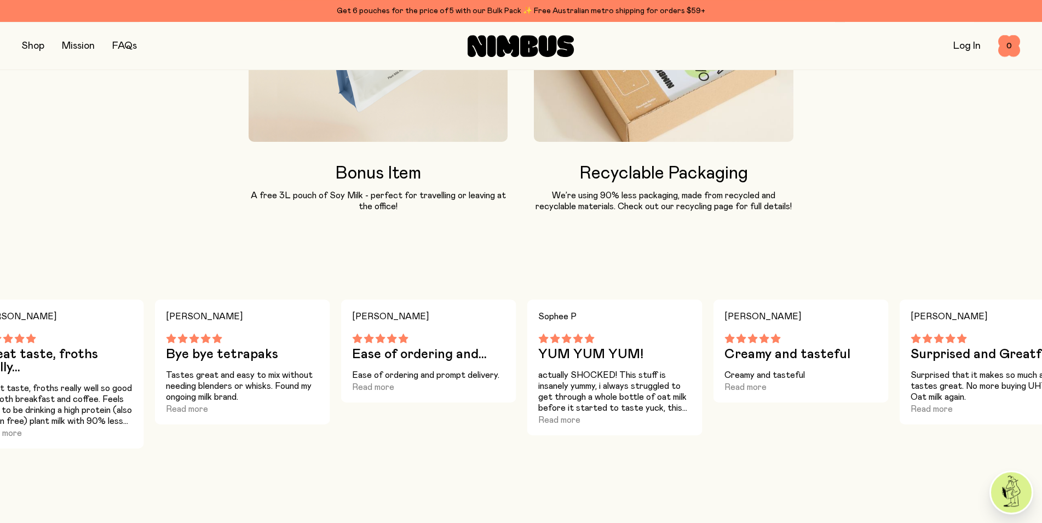
scroll to position [1172, 0]
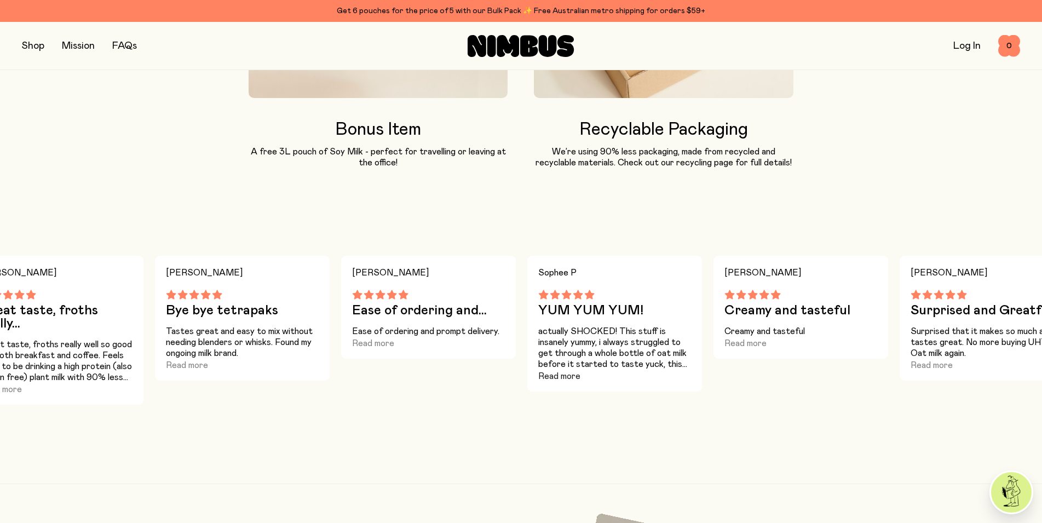
click at [558, 374] on button "Read more" at bounding box center [559, 375] width 42 height 13
click at [743, 344] on button "Read more" at bounding box center [745, 343] width 42 height 13
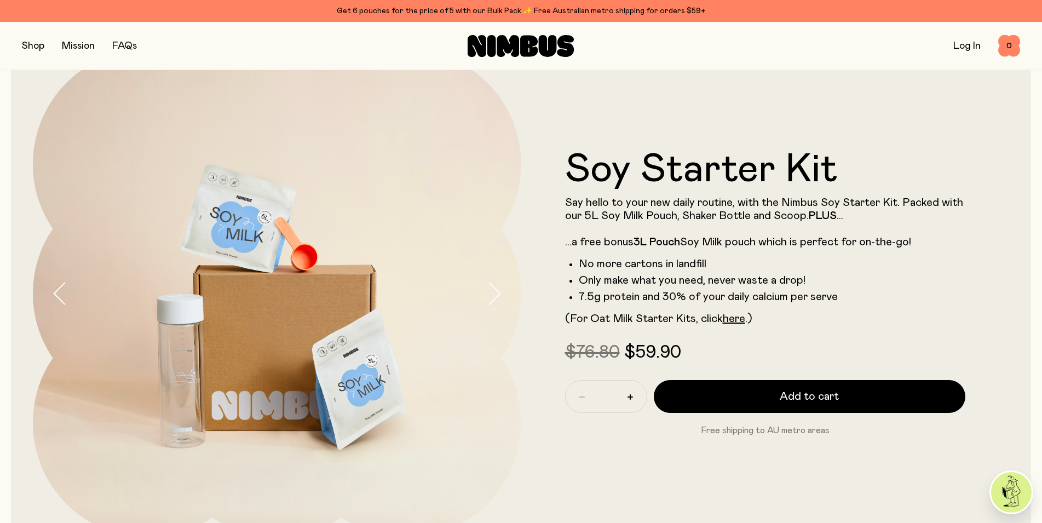
scroll to position [112, 0]
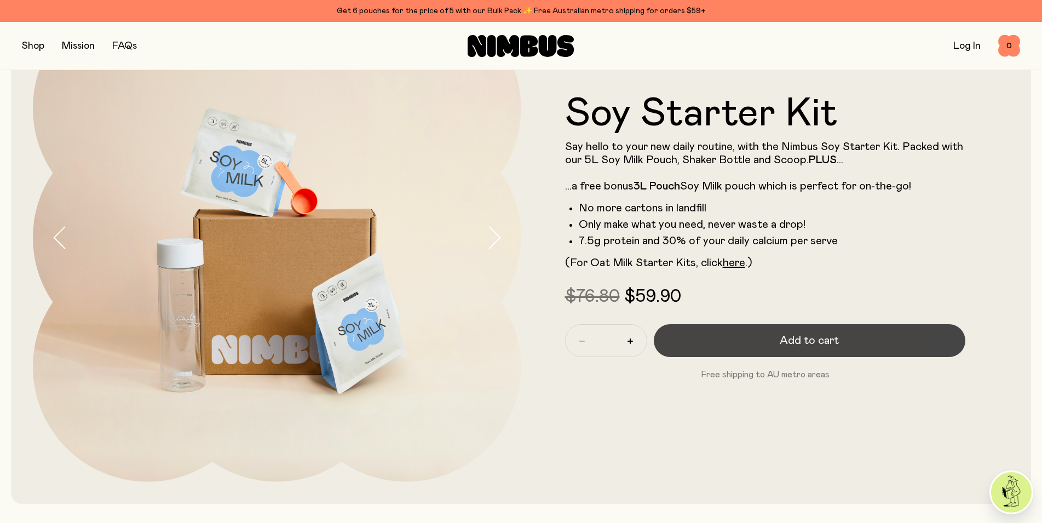
click at [802, 340] on span "Add to cart" at bounding box center [808, 340] width 59 height 15
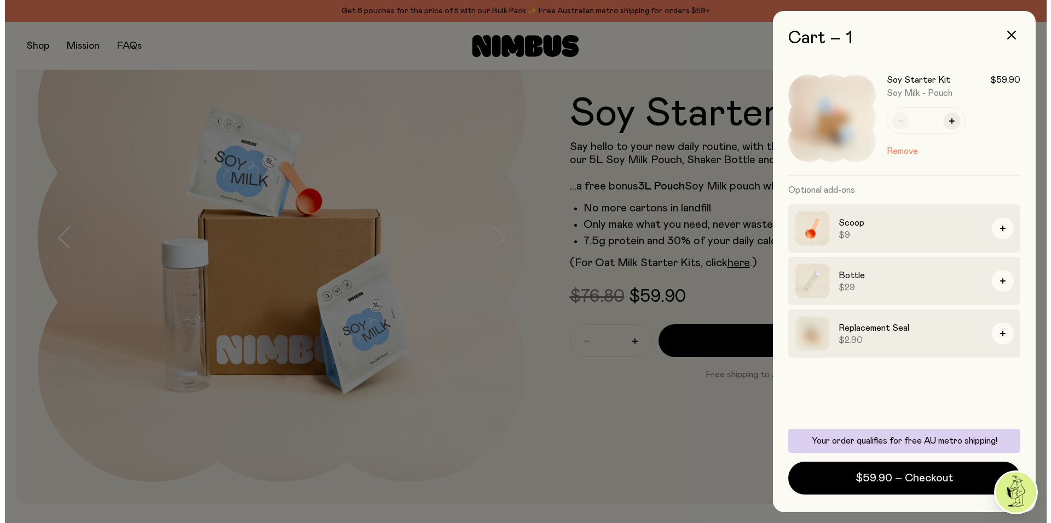
scroll to position [0, 0]
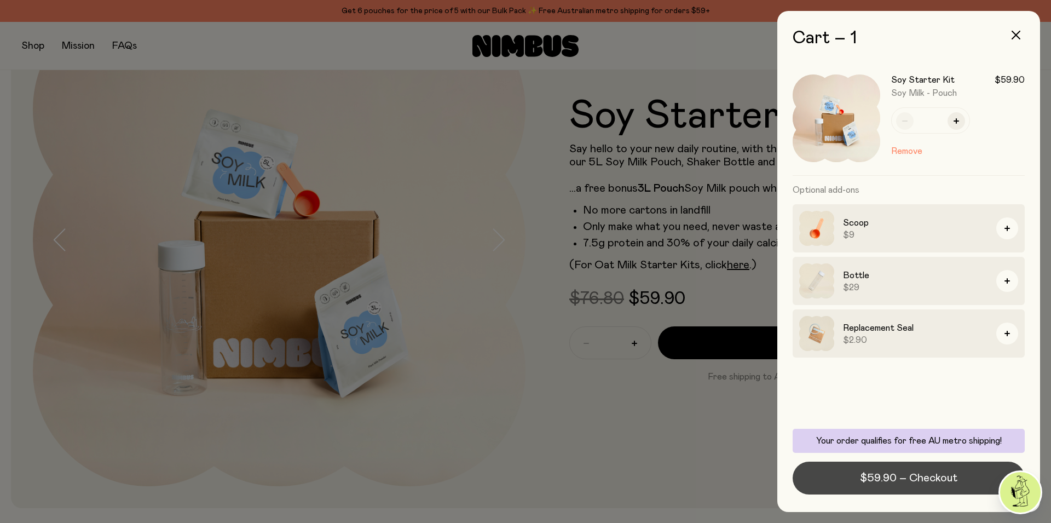
click at [933, 478] on span "$59.90 – Checkout" at bounding box center [908, 477] width 97 height 15
